Goal: Navigation & Orientation: Find specific page/section

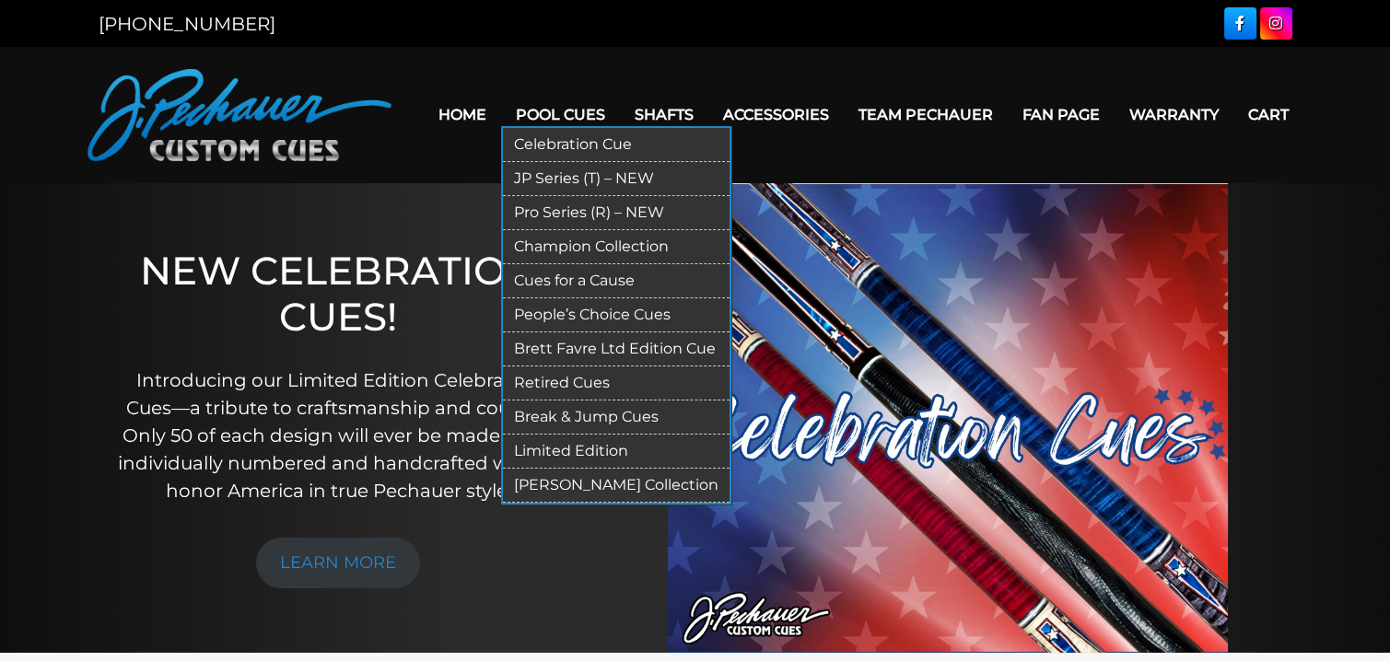
click at [565, 381] on link "Retired Cues" at bounding box center [616, 384] width 227 height 34
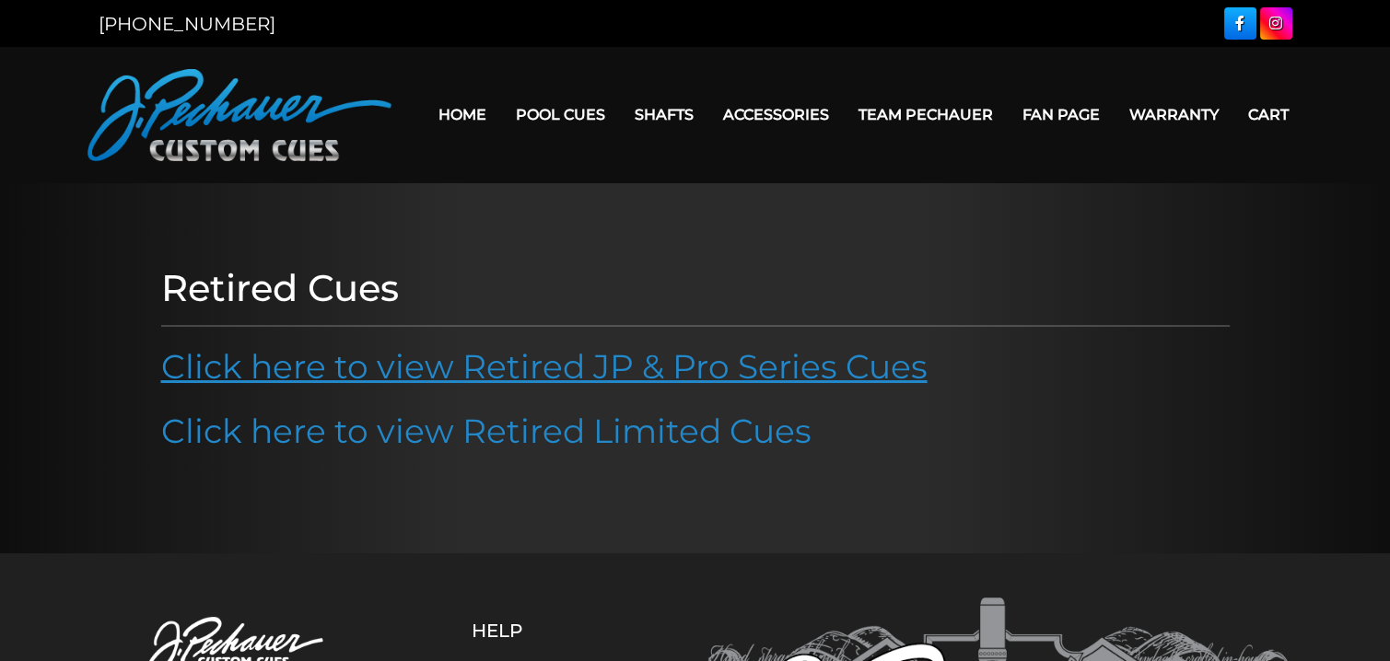
click at [453, 368] on link "Click here to view Retired JP & Pro Series Cues" at bounding box center [544, 366] width 766 height 41
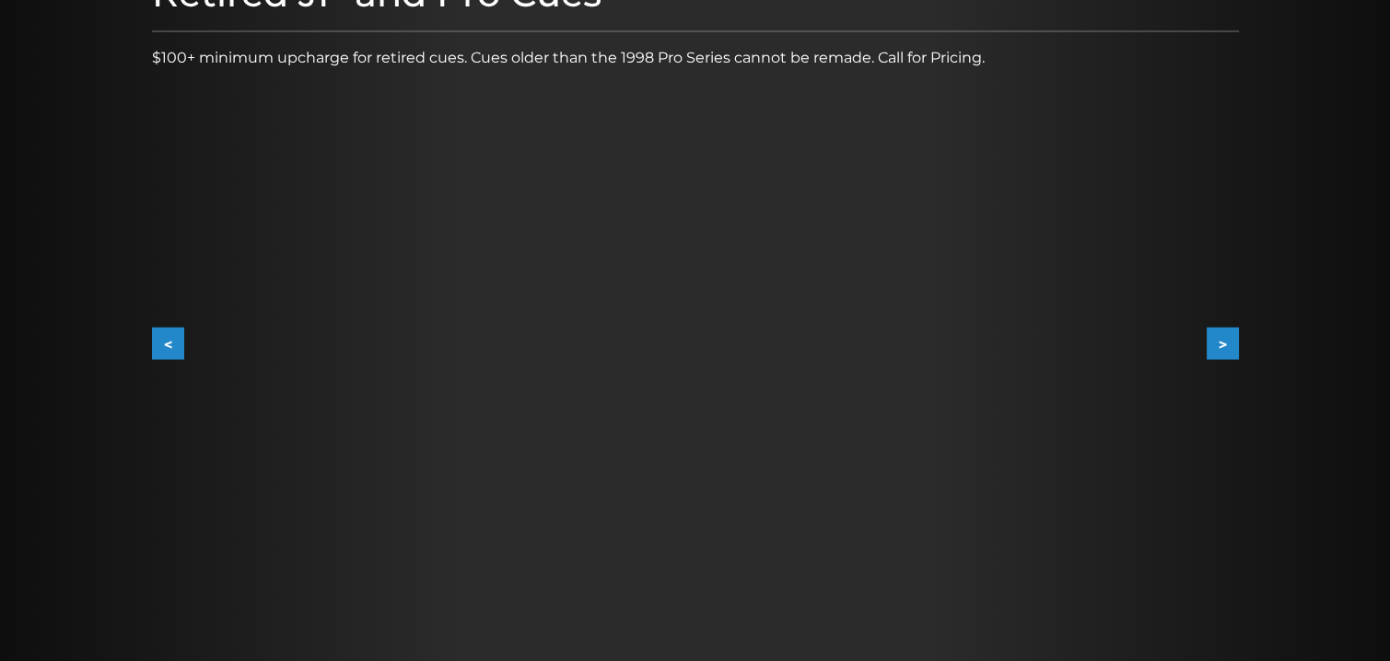
scroll to position [281, 0]
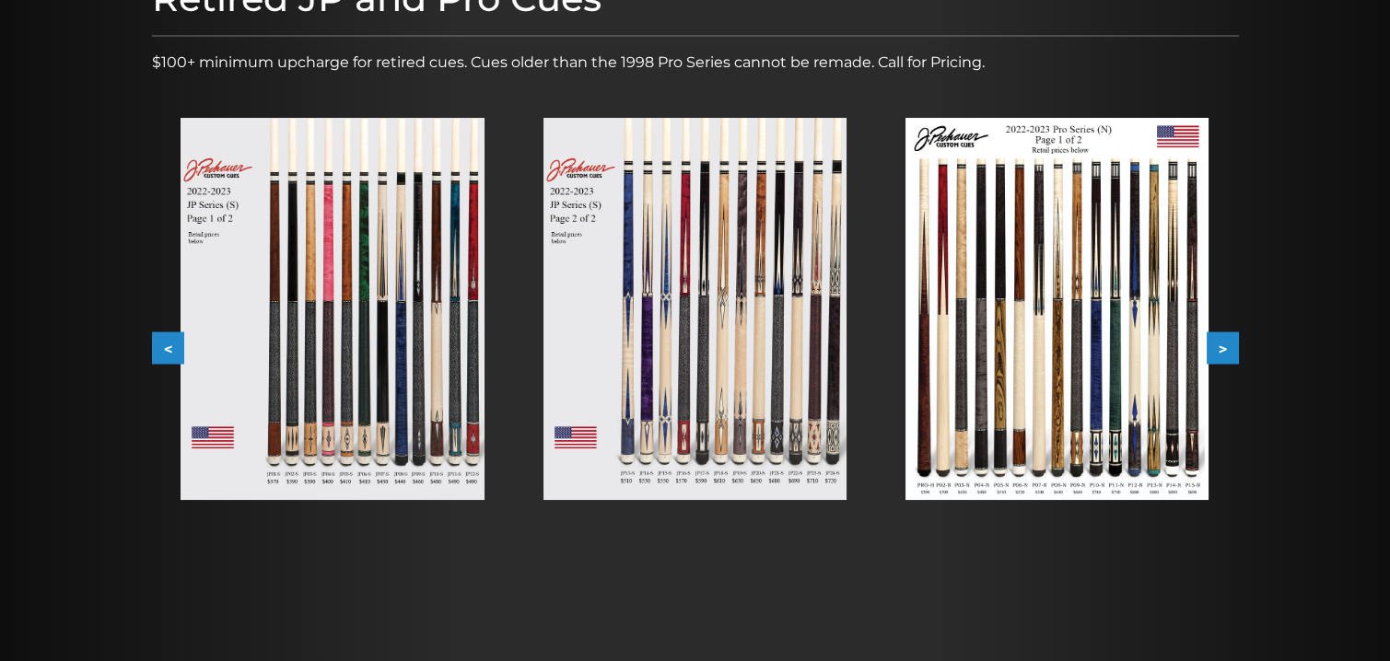
click at [1226, 339] on button ">" at bounding box center [1223, 349] width 32 height 32
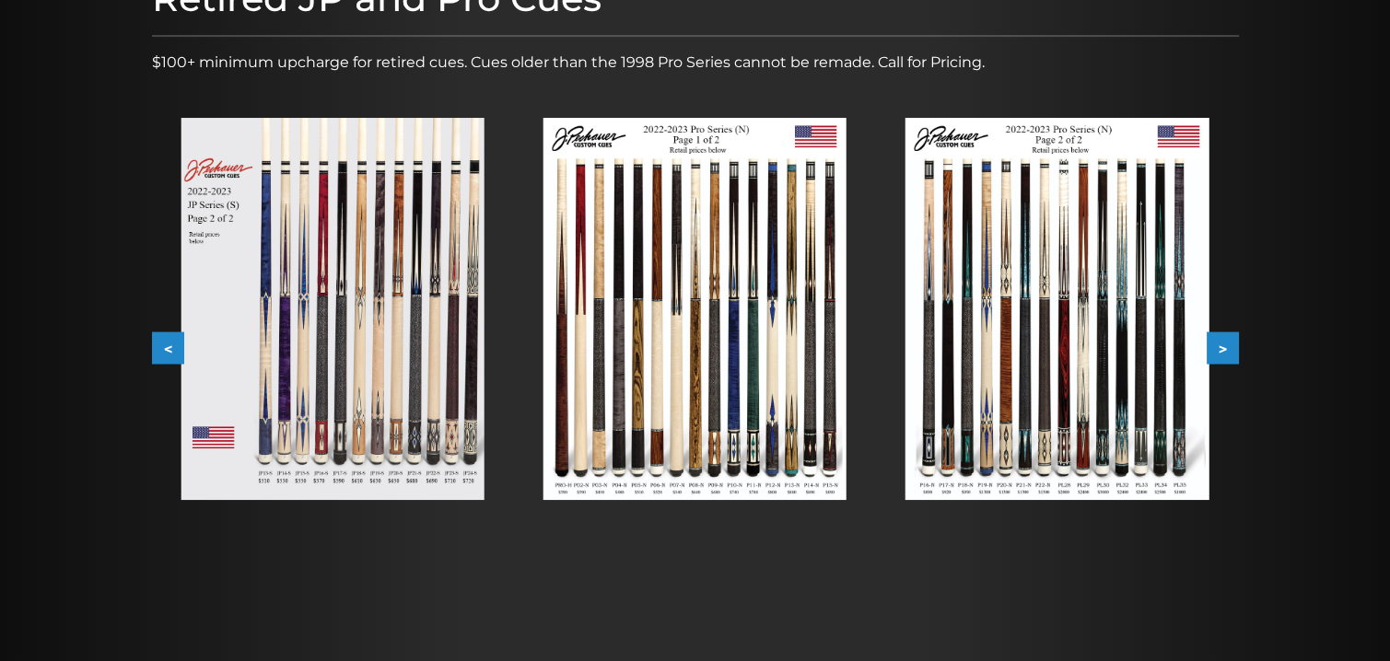
click at [1226, 339] on button ">" at bounding box center [1223, 349] width 32 height 32
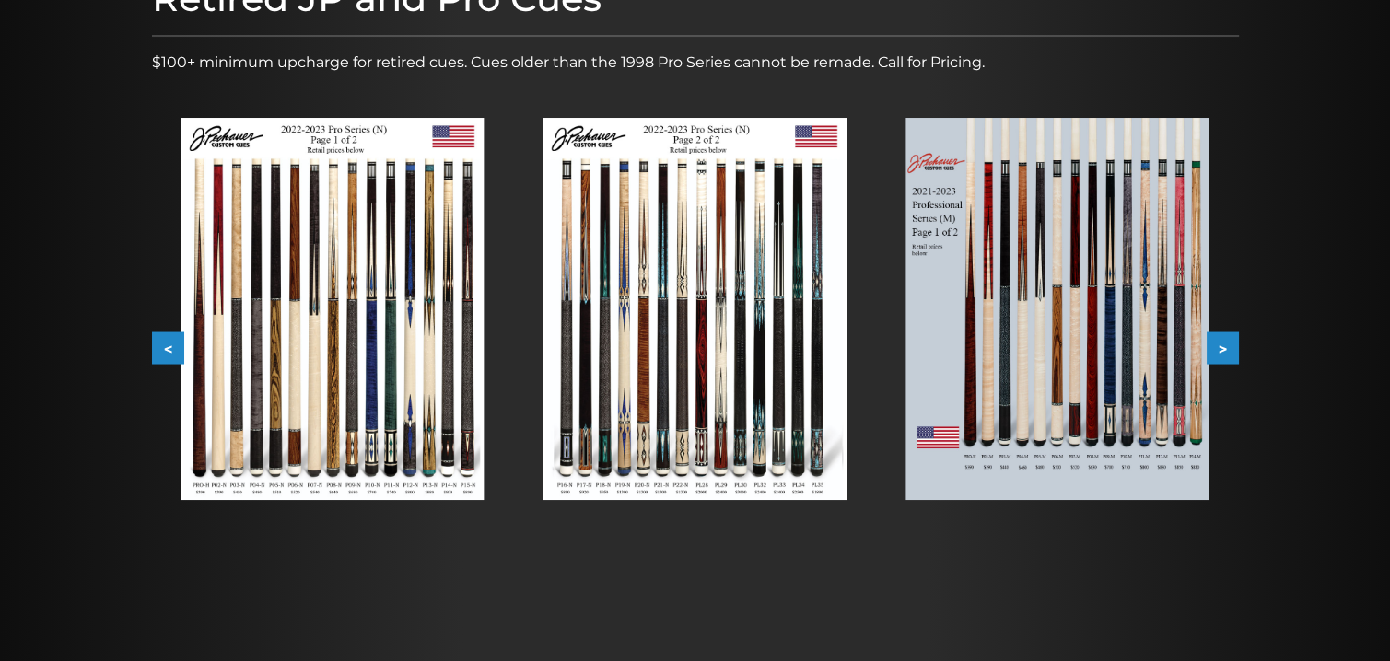
click at [1226, 339] on button ">" at bounding box center [1223, 349] width 32 height 32
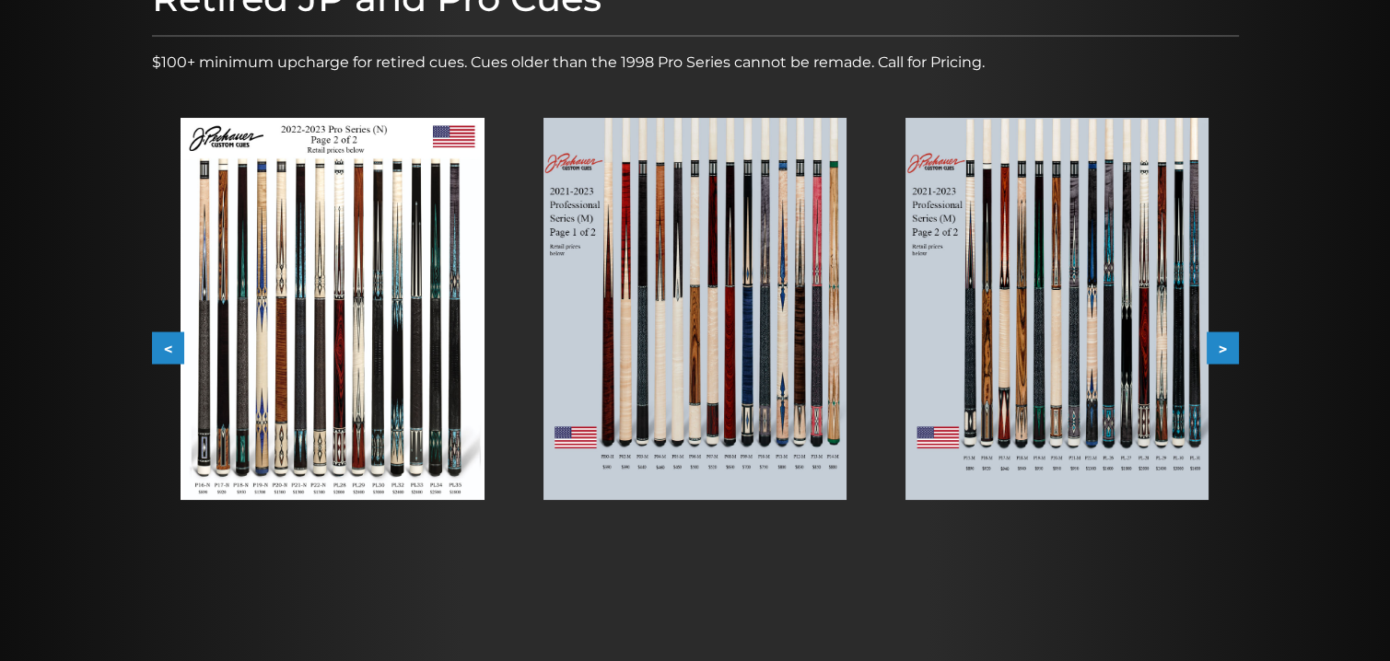
click at [1226, 339] on button ">" at bounding box center [1223, 349] width 32 height 32
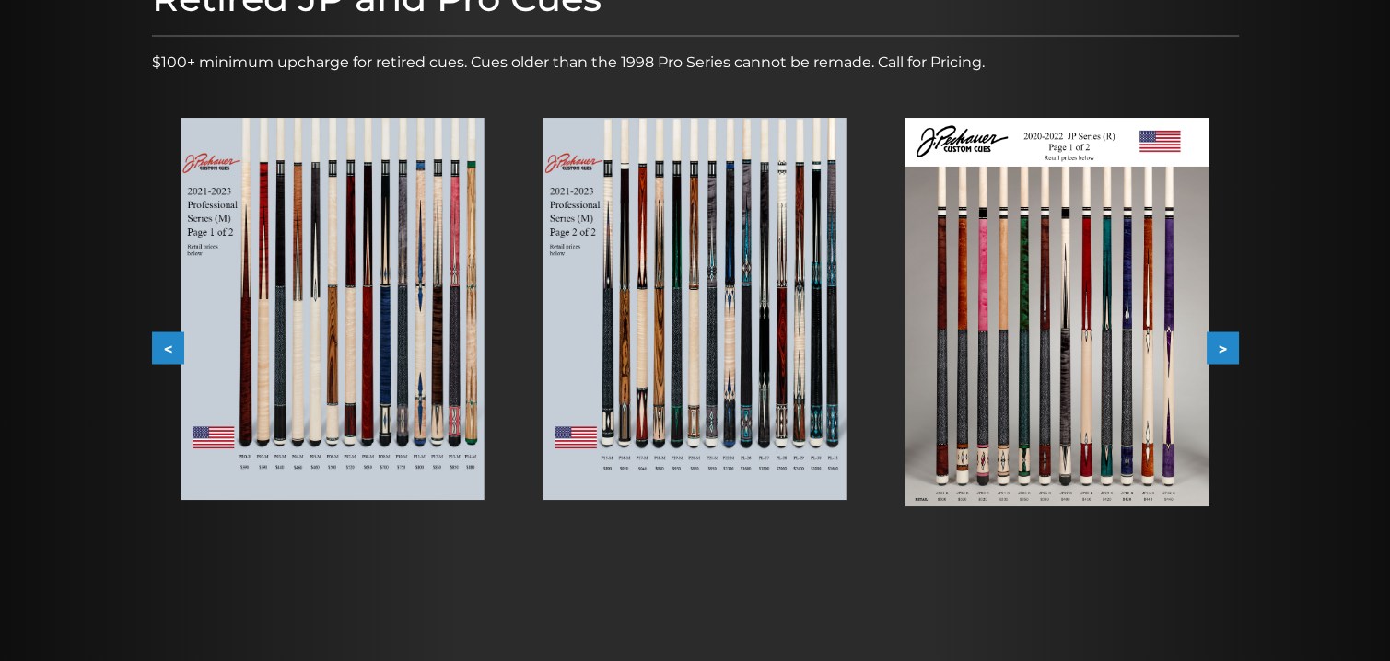
click at [1230, 340] on button ">" at bounding box center [1223, 349] width 32 height 32
